Goal: Task Accomplishment & Management: Manage account settings

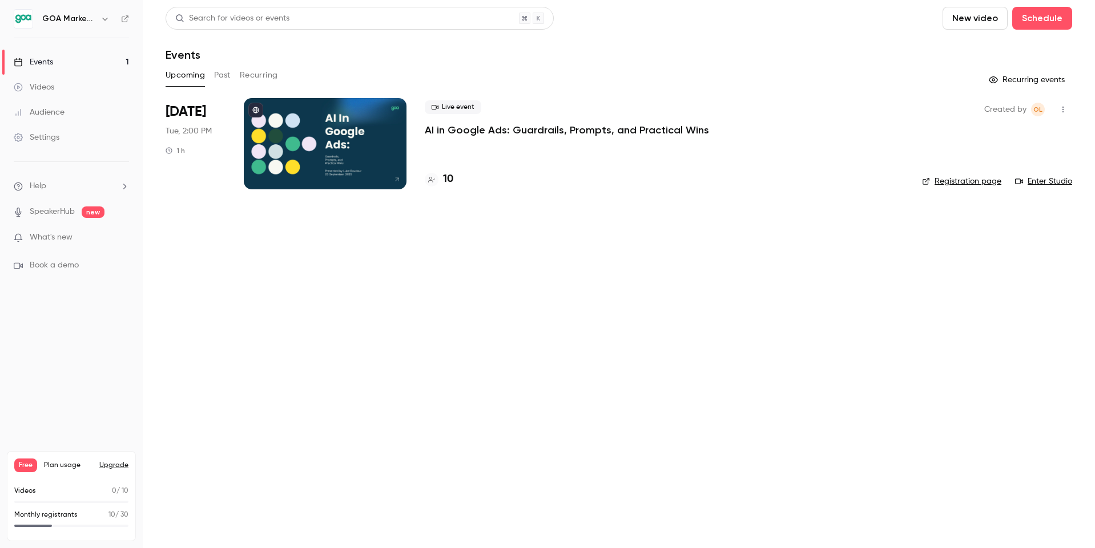
click at [46, 113] on div "Audience" at bounding box center [39, 112] width 51 height 11
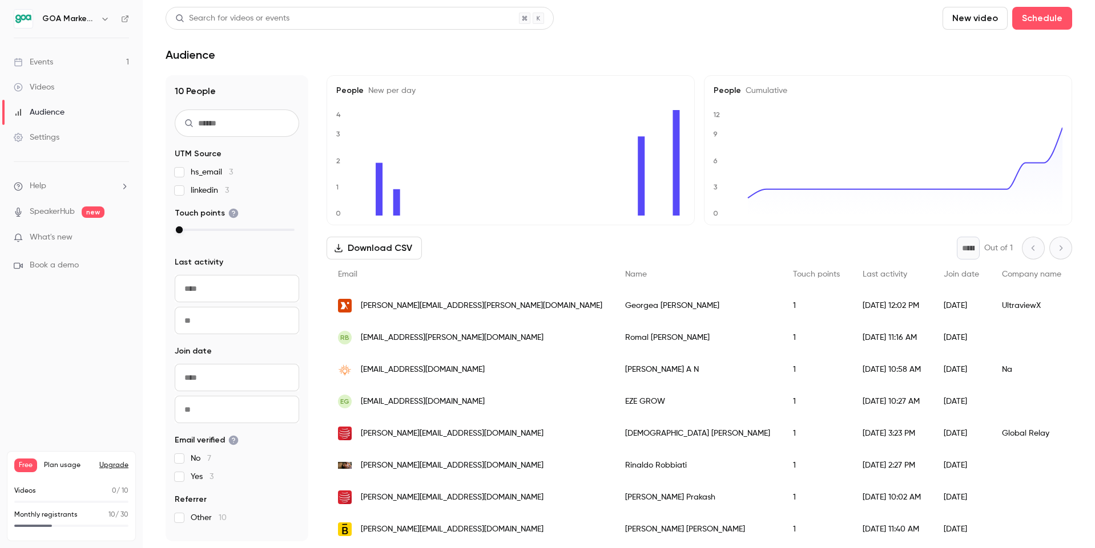
click at [41, 59] on div "Events" at bounding box center [33, 61] width 39 height 11
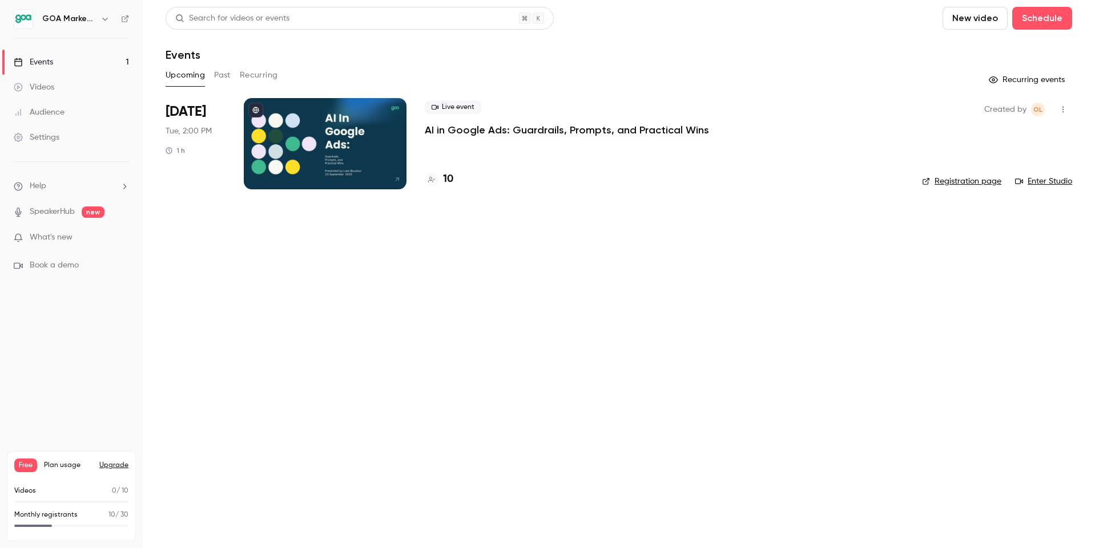
click at [509, 133] on p "AI in Google Ads: Guardrails, Prompts, and Practical Wins" at bounding box center [567, 130] width 284 height 14
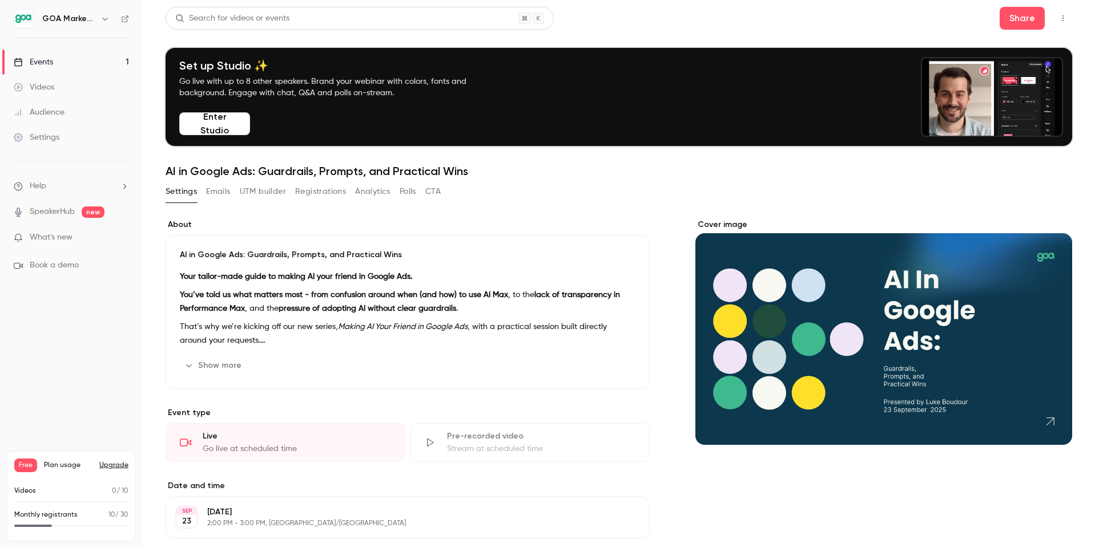
click at [223, 190] on button "Emails" at bounding box center [218, 192] width 24 height 18
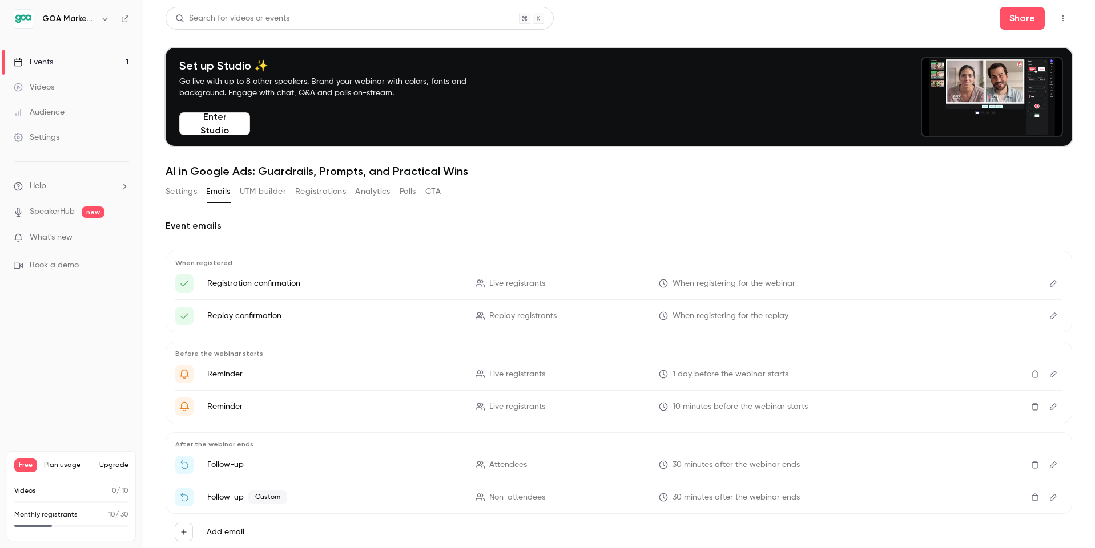
scroll to position [32, 0]
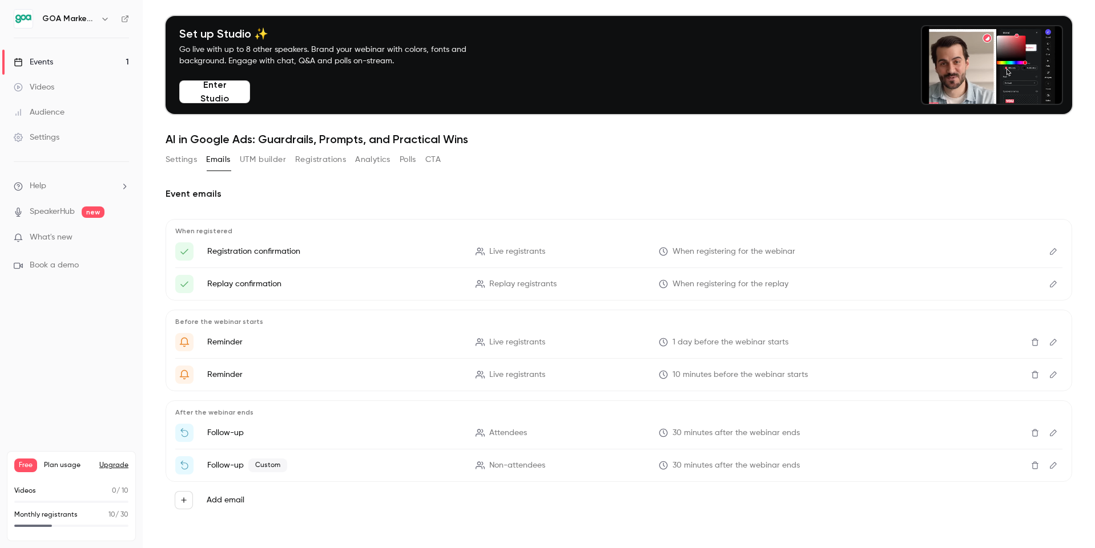
click at [1056, 435] on icon "Edit" at bounding box center [1052, 433] width 9 height 8
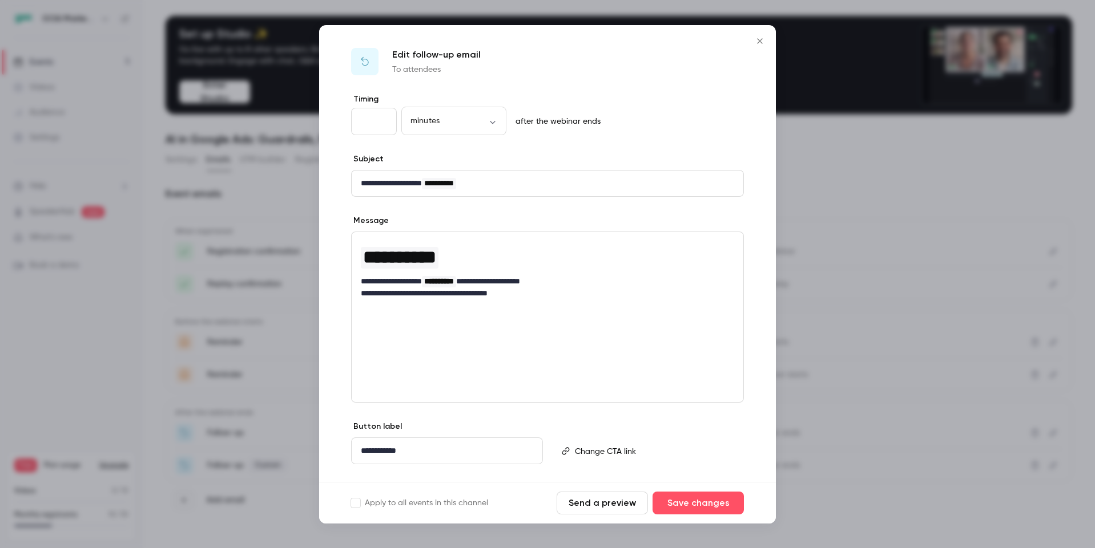
drag, startPoint x: 753, startPoint y: 43, endPoint x: 760, endPoint y: 46, distance: 6.9
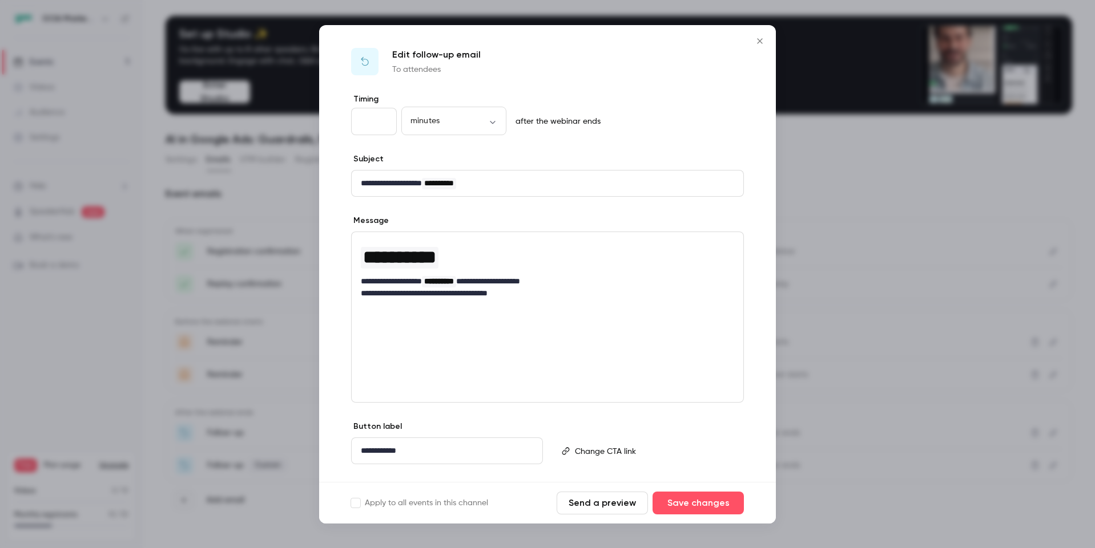
click at [753, 43] on icon "Close" at bounding box center [760, 41] width 14 height 9
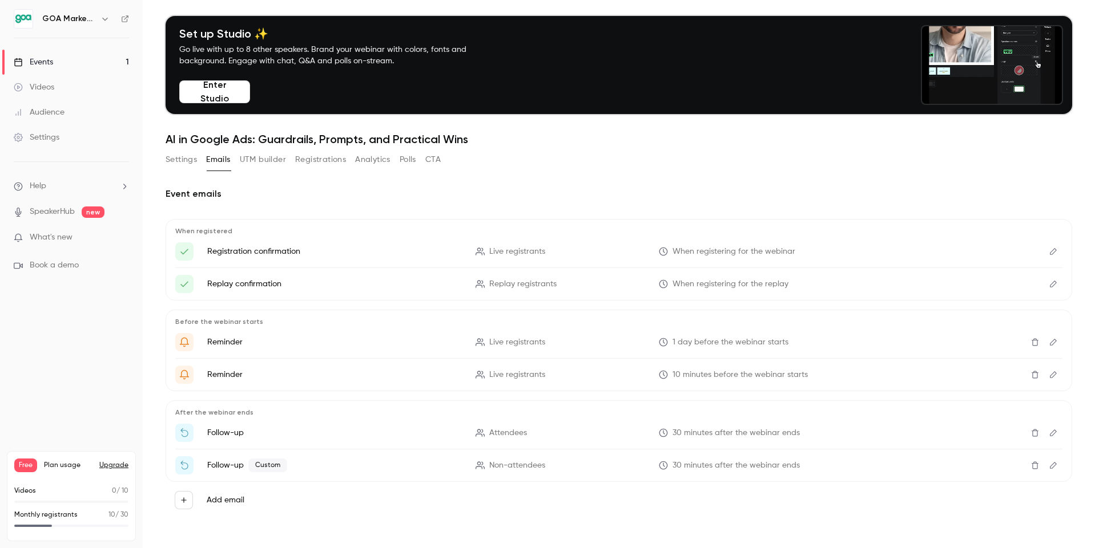
click at [1049, 462] on icon "Edit" at bounding box center [1052, 466] width 9 height 8
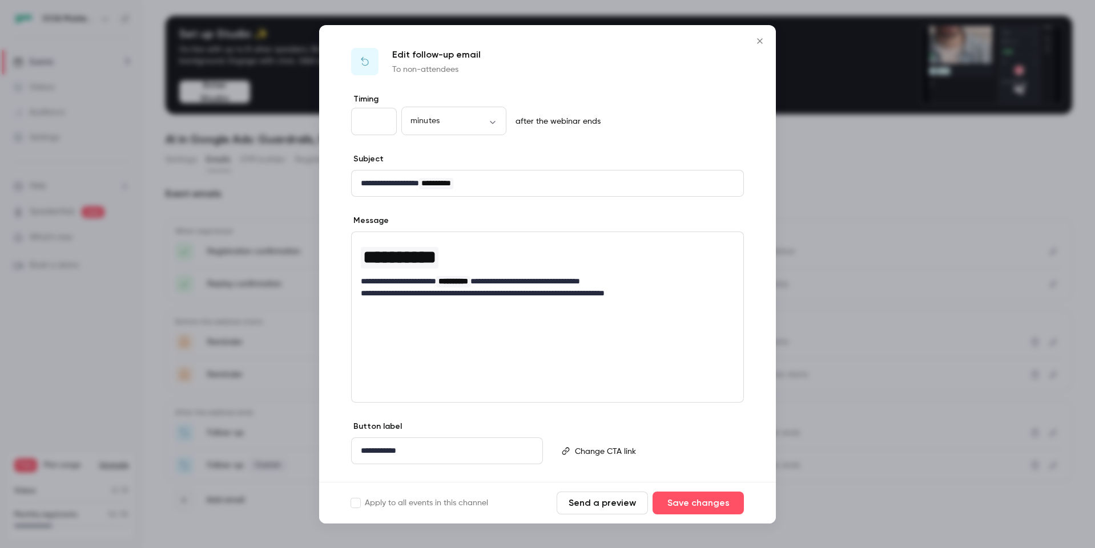
drag, startPoint x: 756, startPoint y: 44, endPoint x: 753, endPoint y: 56, distance: 12.2
click at [756, 44] on icon "Close" at bounding box center [760, 41] width 14 height 9
